Goal: Navigation & Orientation: Find specific page/section

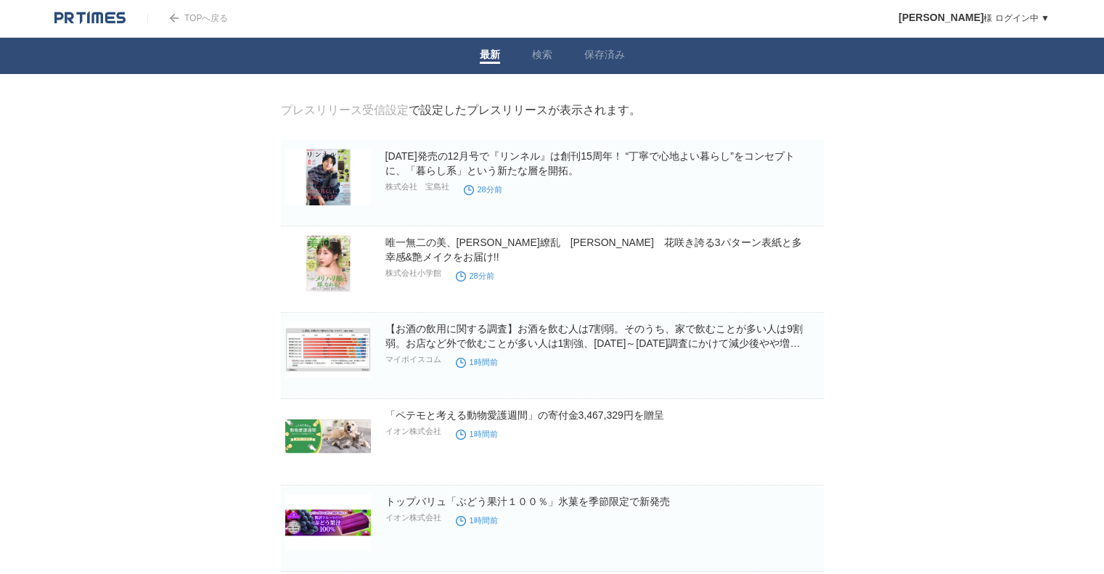
drag, startPoint x: 203, startPoint y: 187, endPoint x: 202, endPoint y: 318, distance: 130.7
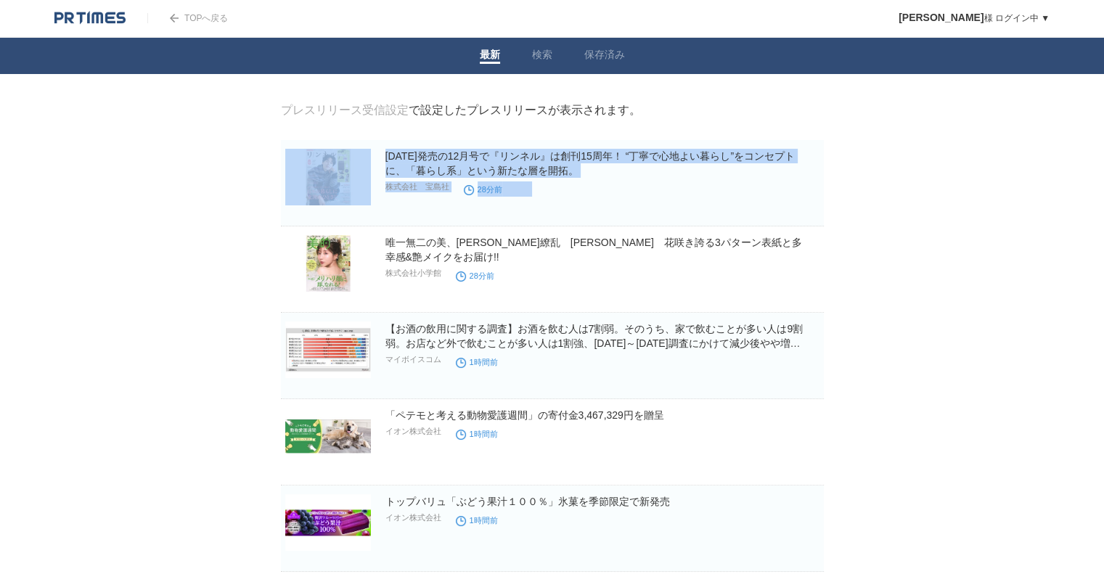
drag, startPoint x: 207, startPoint y: 236, endPoint x: 190, endPoint y: 351, distance: 115.9
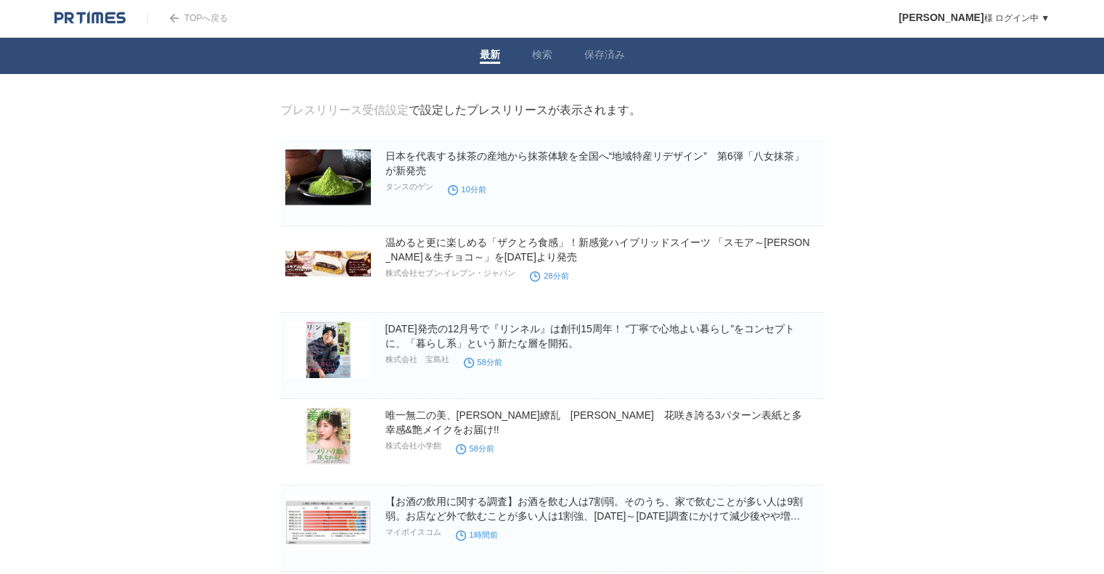
drag, startPoint x: 0, startPoint y: 0, endPoint x: 171, endPoint y: 284, distance: 331.5
drag, startPoint x: 177, startPoint y: 176, endPoint x: 135, endPoint y: 304, distance: 134.5
